Goal: Check status

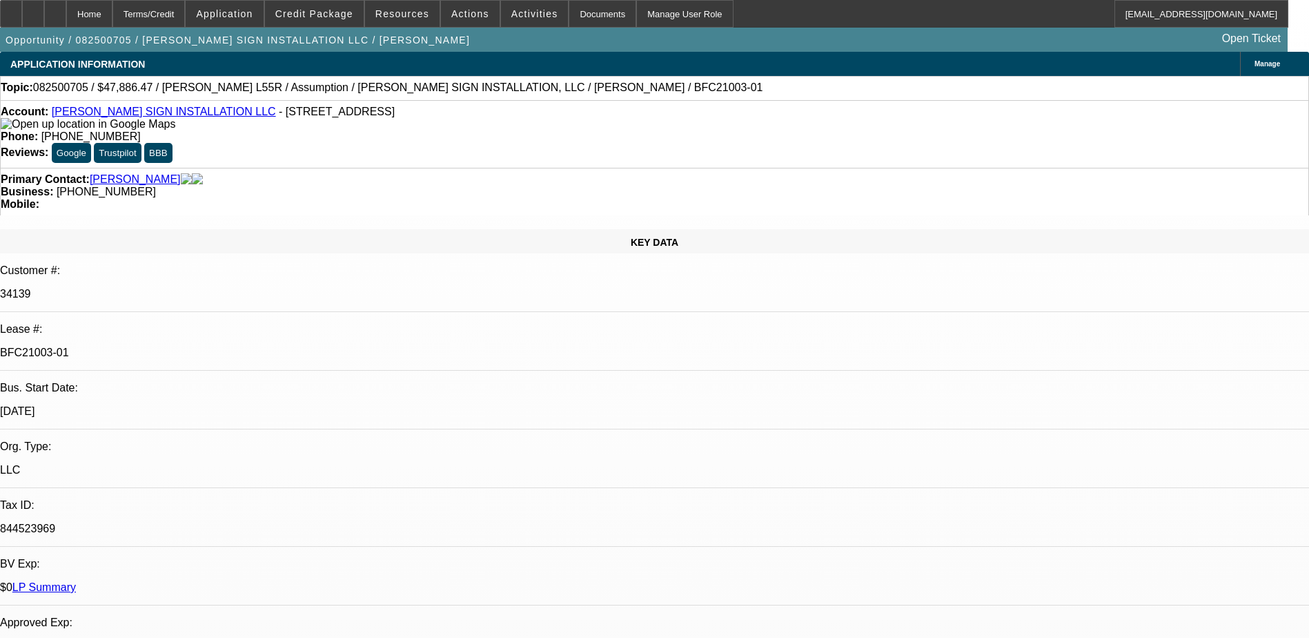
select select "0"
select select "2"
select select "0"
select select "6"
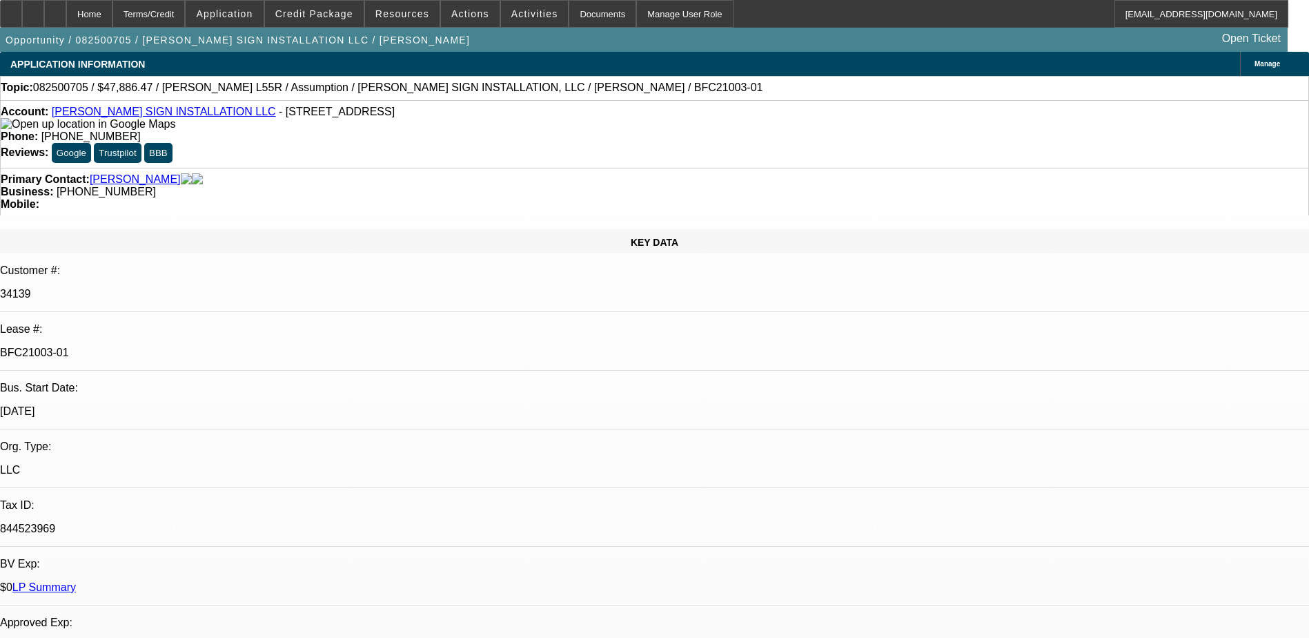
select select "0"
select select "2"
select select "0"
select select "6"
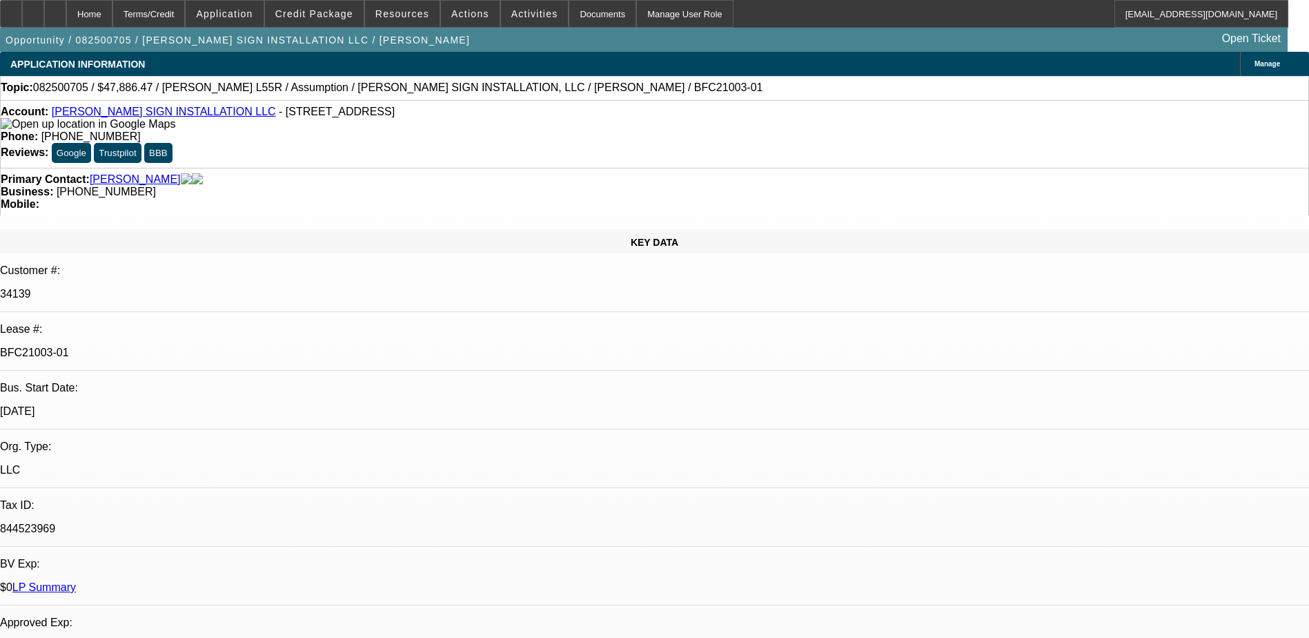
select select "0"
select select "2"
select select "0"
select select "6"
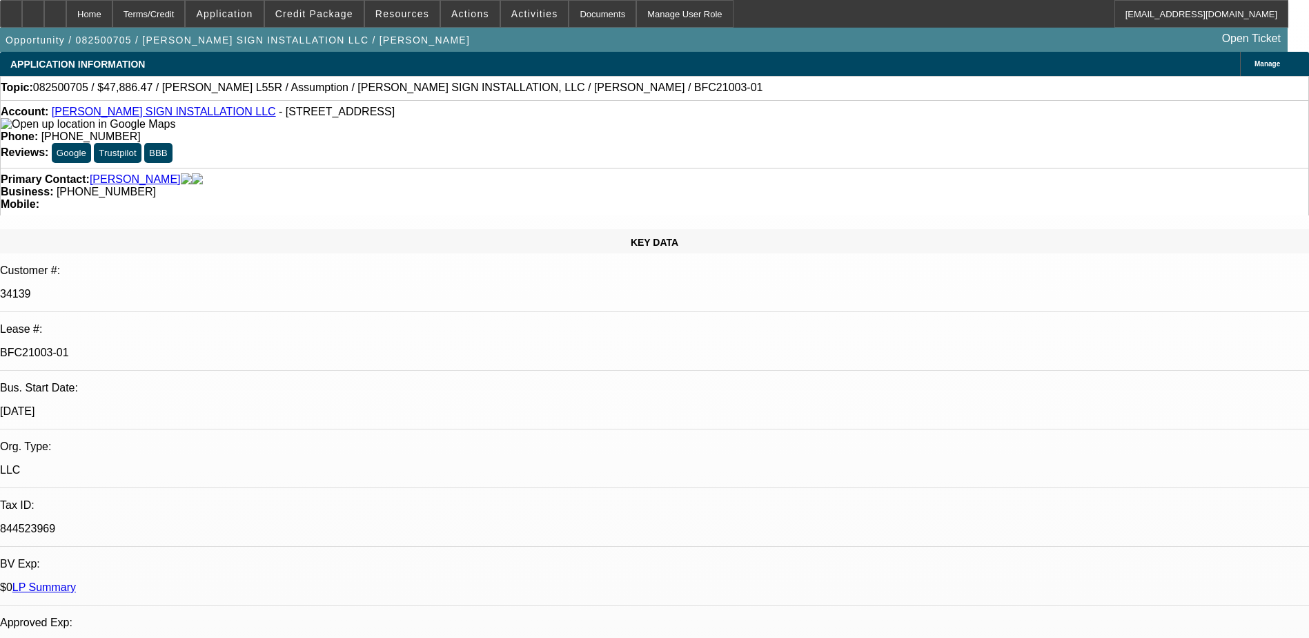
select select "0"
select select "2"
select select "0"
select select "6"
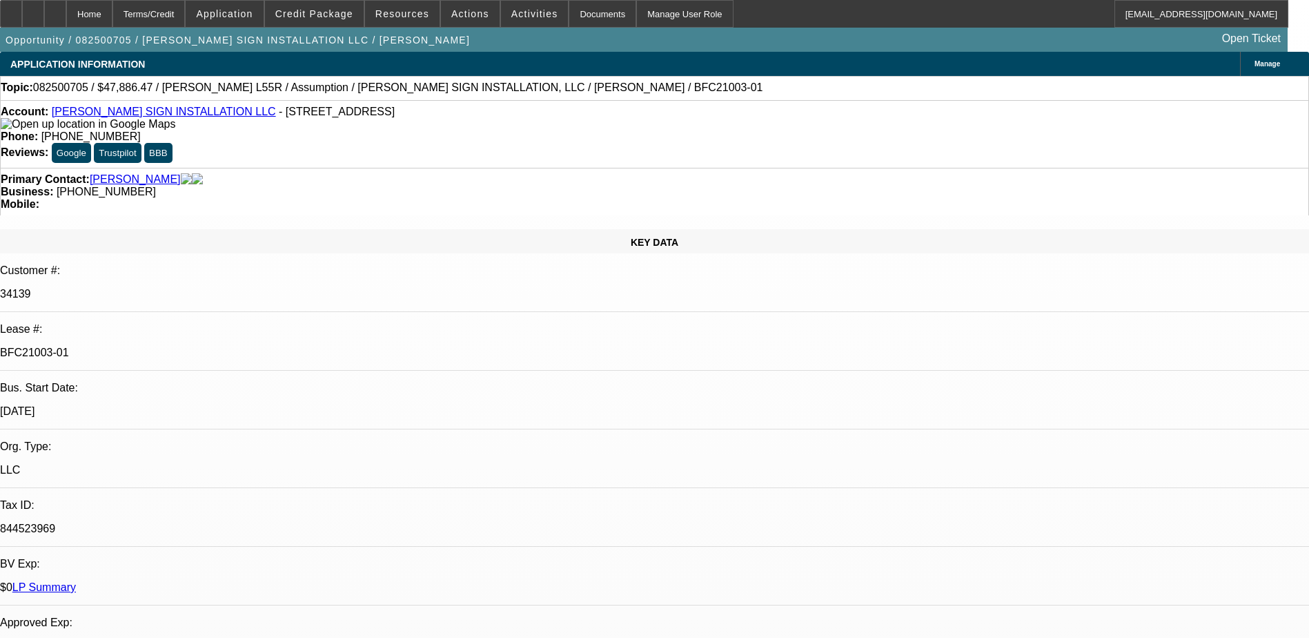
drag, startPoint x: 161, startPoint y: 234, endPoint x: 215, endPoint y: 233, distance: 53.8
click at [215, 346] on div "BFC21003-01" at bounding box center [654, 352] width 1309 height 12
drag, startPoint x: 215, startPoint y: 235, endPoint x: 223, endPoint y: 235, distance: 7.6
click at [219, 346] on p "BFC21003-01" at bounding box center [654, 352] width 1309 height 12
click at [226, 346] on p "BFC21003-01" at bounding box center [654, 352] width 1309 height 12
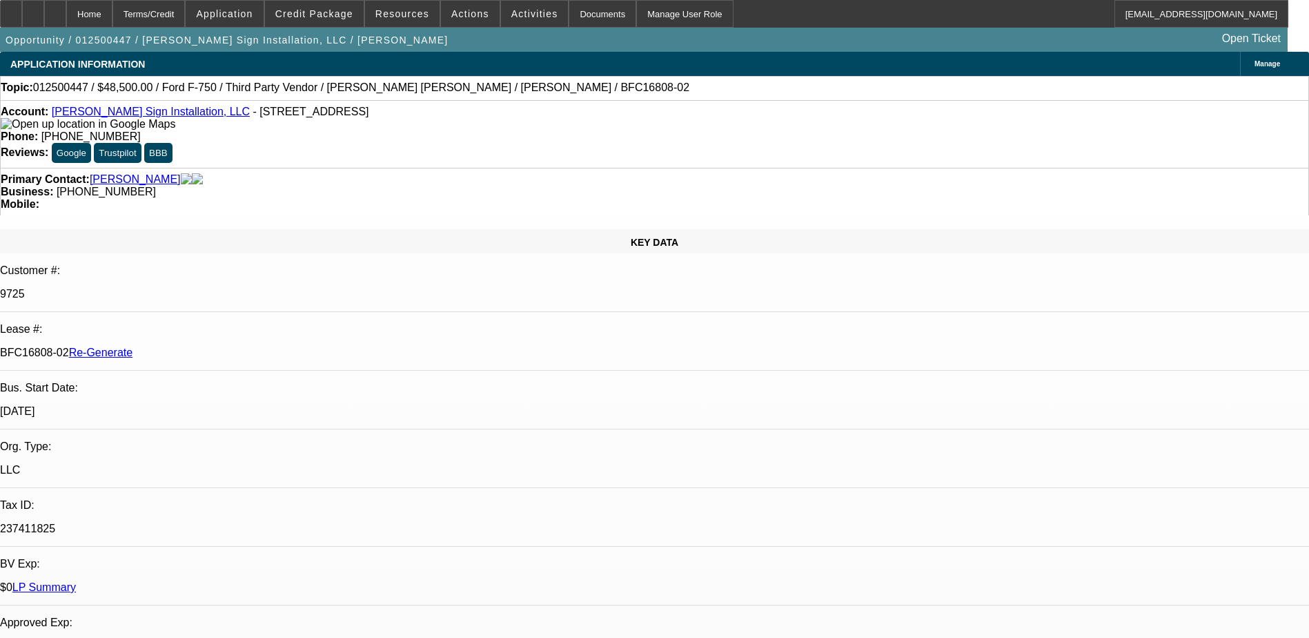
select select "0"
select select "6"
select select "0"
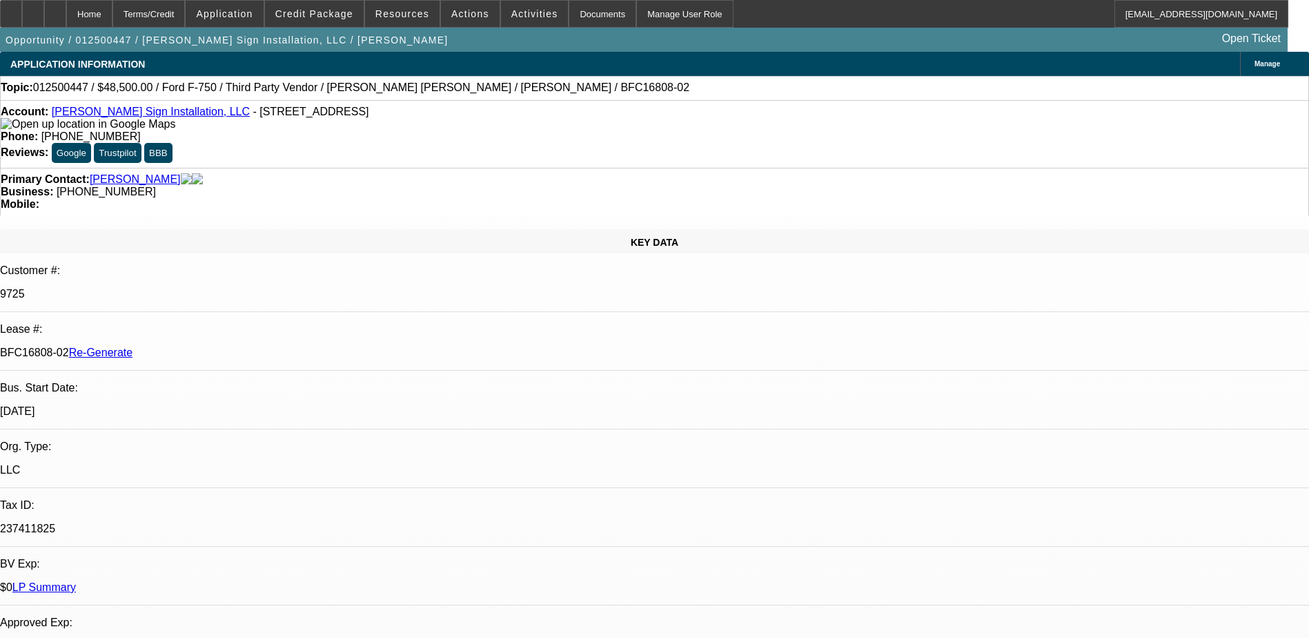
select select "0"
select select "6"
select select "0"
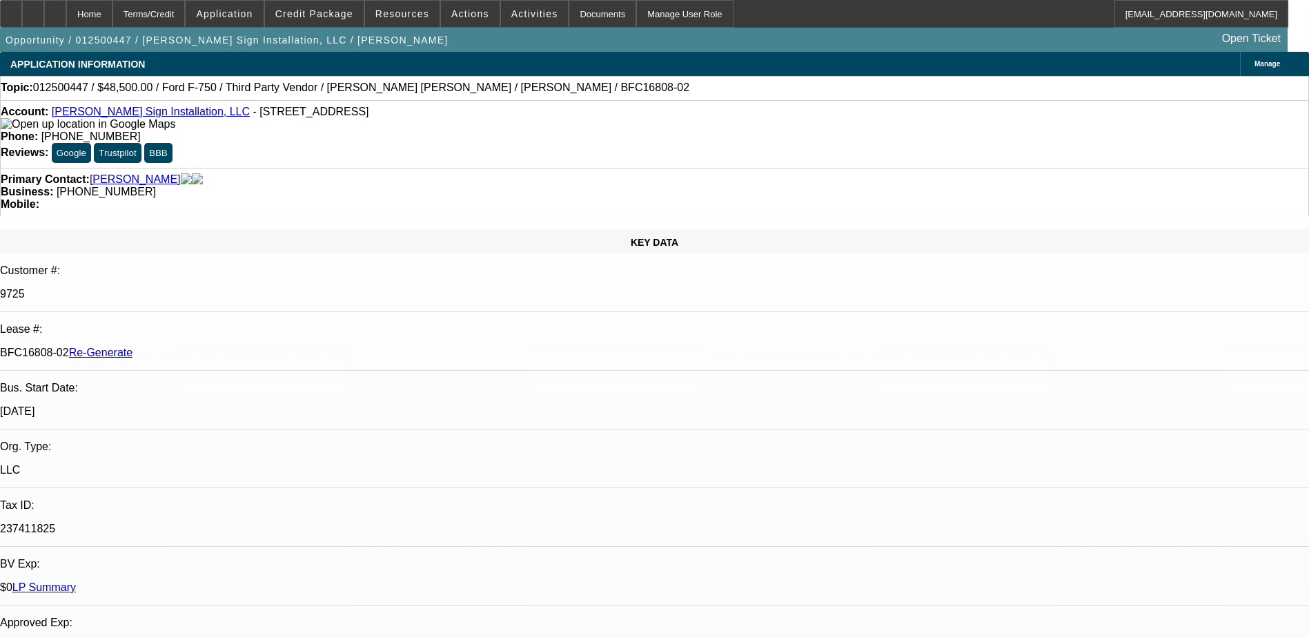
select select "0"
select select "6"
select select "0.1"
select select "2"
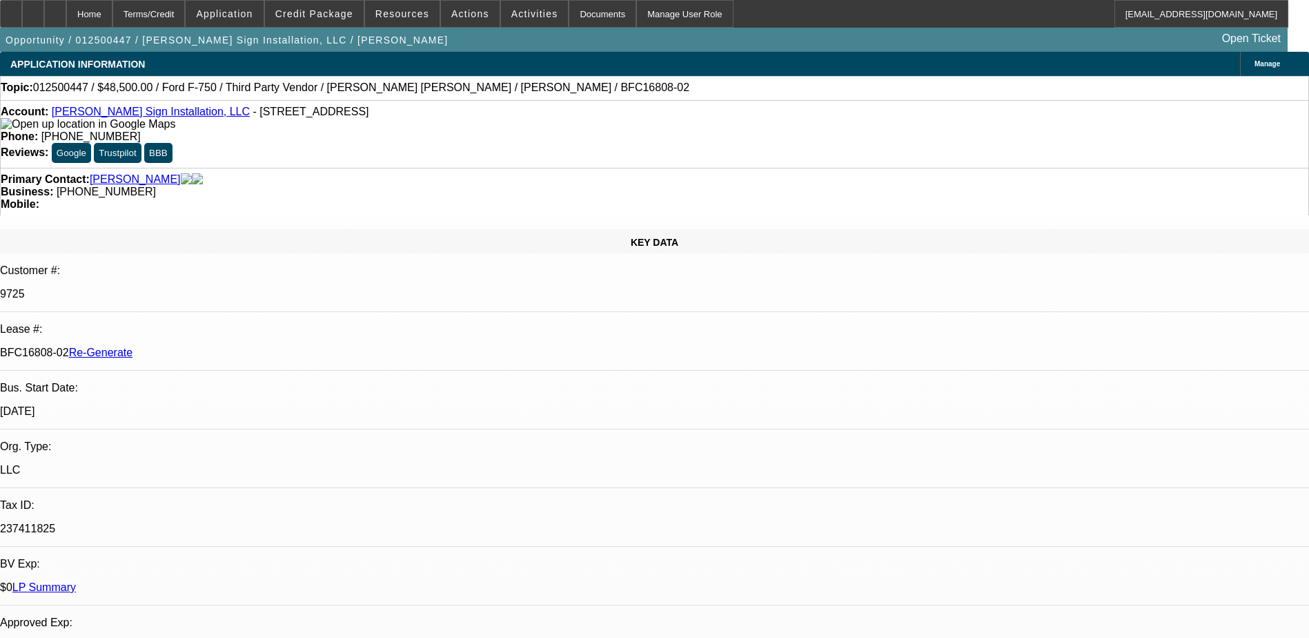
select select "0"
select select "6"
